Goal: Information Seeking & Learning: Learn about a topic

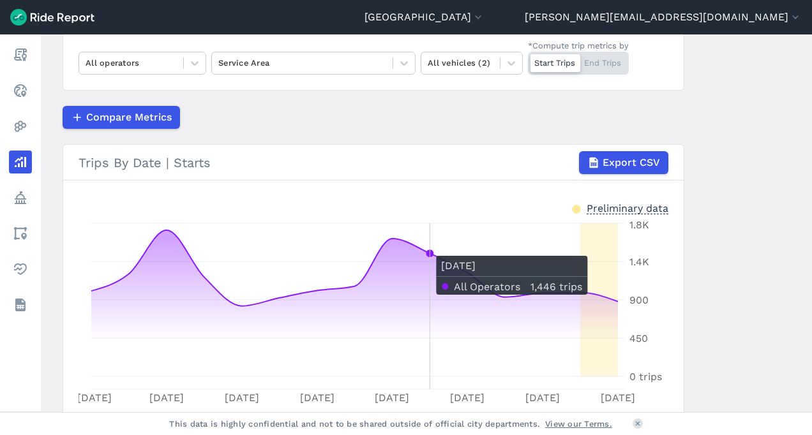
scroll to position [64, 0]
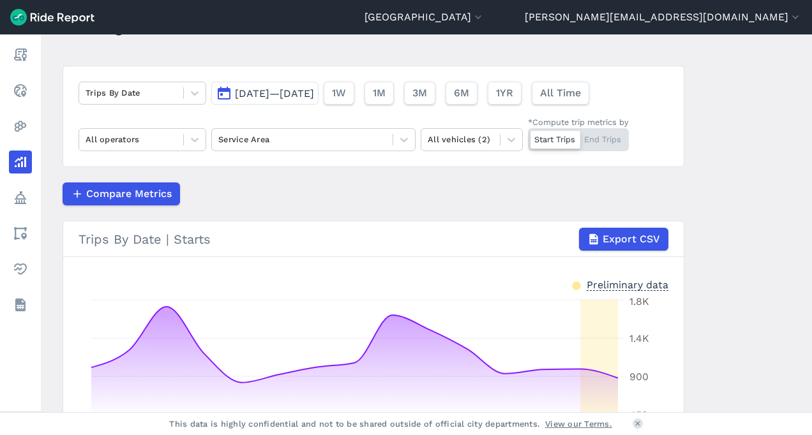
click at [260, 151] on div "Service Area" at bounding box center [313, 139] width 204 height 23
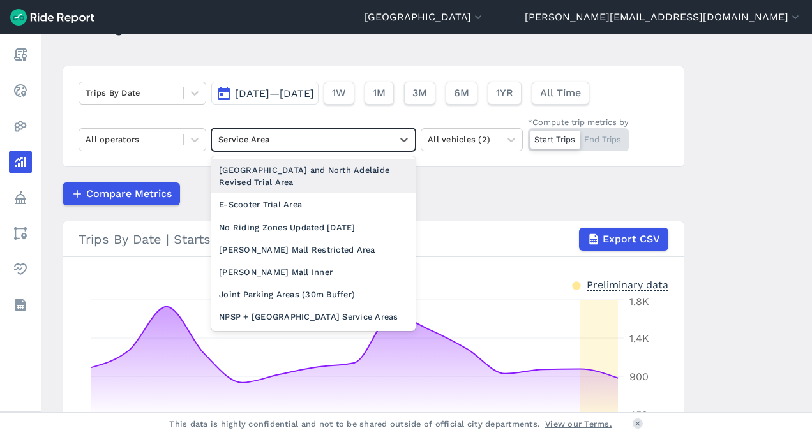
drag, startPoint x: 254, startPoint y: 129, endPoint x: 254, endPoint y: 144, distance: 15.3
click at [254, 144] on div "Service Area" at bounding box center [302, 140] width 181 height 20
click at [282, 179] on div "[GEOGRAPHIC_DATA] and North Adelaide Revised Trial Area" at bounding box center [313, 176] width 204 height 34
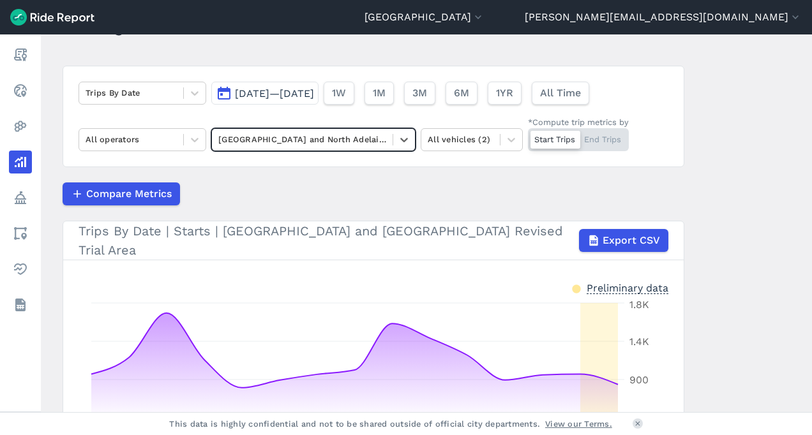
click at [267, 87] on span "[DATE]—[DATE]" at bounding box center [274, 93] width 79 height 12
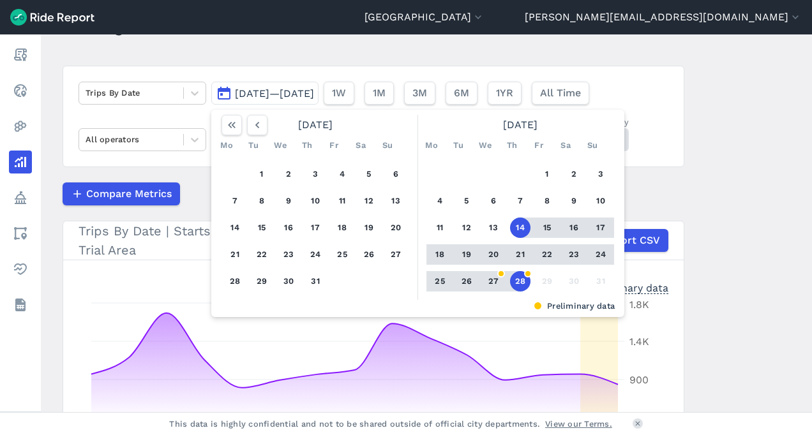
click at [240, 129] on div at bounding box center [244, 125] width 46 height 20
click at [235, 129] on icon "button" at bounding box center [231, 125] width 13 height 13
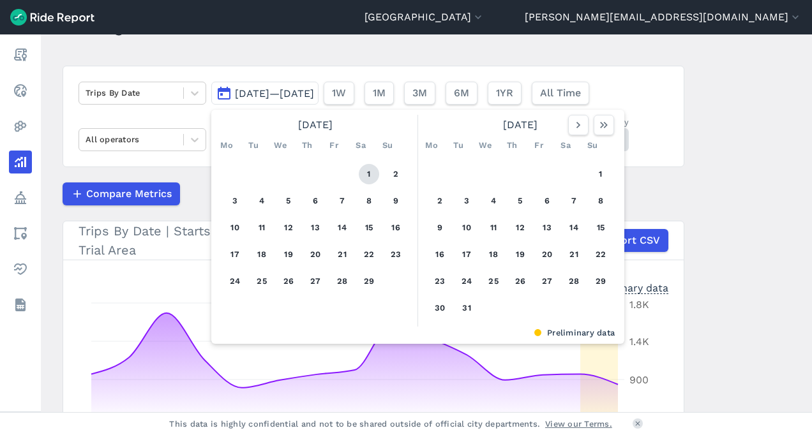
click at [373, 175] on button "1" at bounding box center [369, 174] width 20 height 20
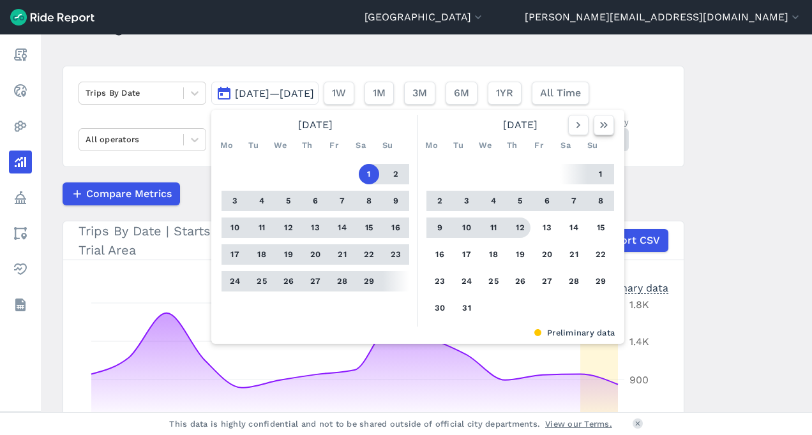
click at [602, 133] on button "button" at bounding box center [603, 125] width 20 height 20
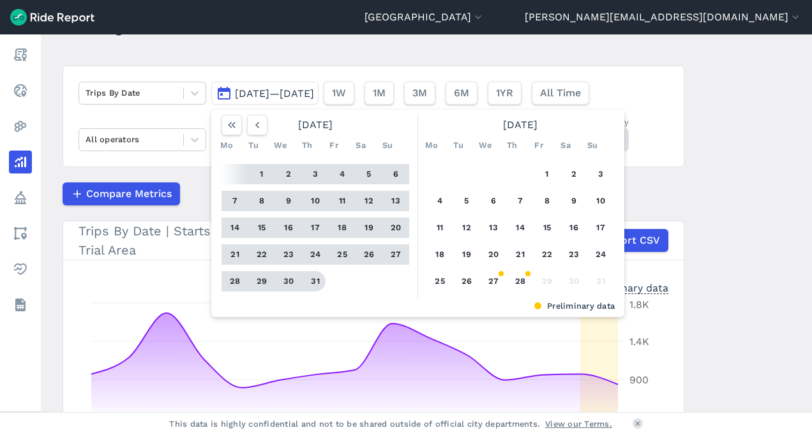
click at [315, 288] on button "31" at bounding box center [315, 281] width 20 height 20
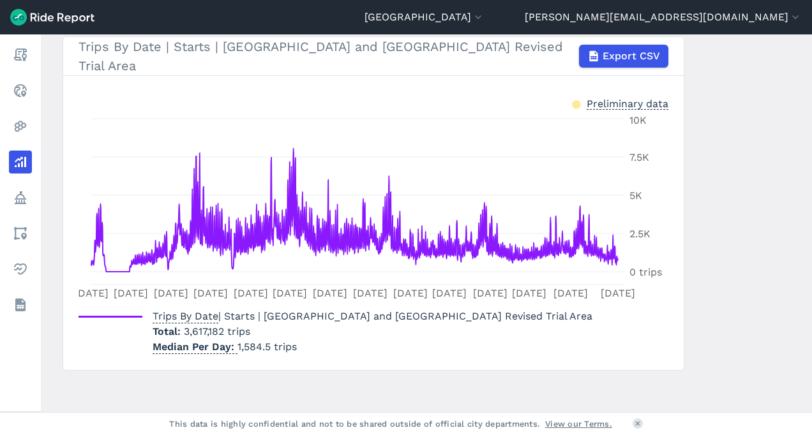
scroll to position [184, 0]
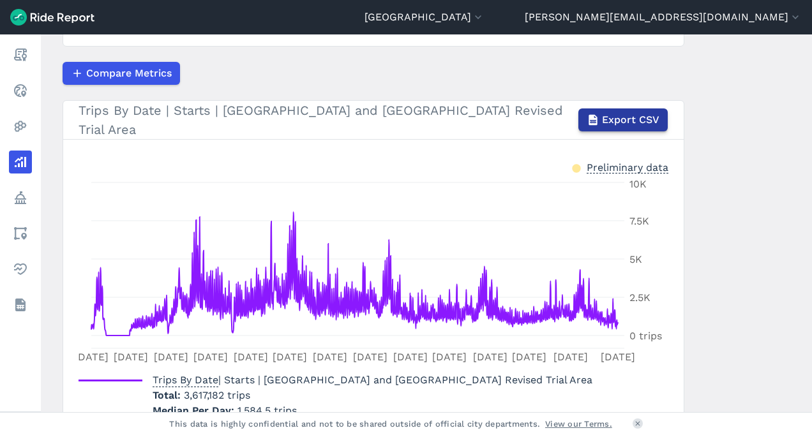
click at [595, 114] on icon "button" at bounding box center [592, 120] width 13 height 13
